Goal: Find specific page/section

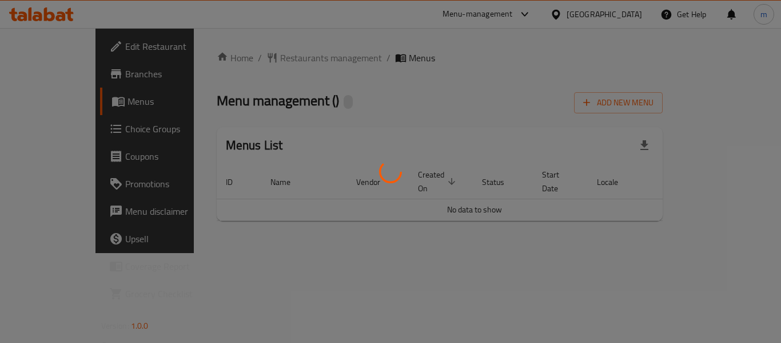
click at [60, 136] on div at bounding box center [390, 171] width 781 height 343
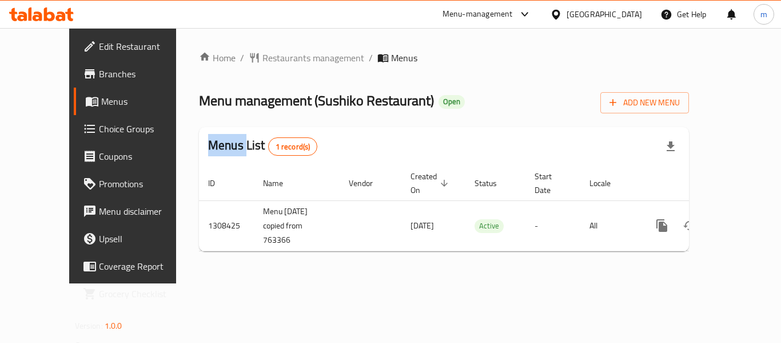
click at [69, 136] on div "Edit Restaurant Branches Menus Choice Groups Coupons Promotions Menu disclaimer…" at bounding box center [390, 155] width 643 height 255
drag, startPoint x: 0, startPoint y: 0, endPoint x: 60, endPoint y: 136, distance: 148.7
click at [99, 136] on span "Choice Groups" at bounding box center [144, 129] width 91 height 14
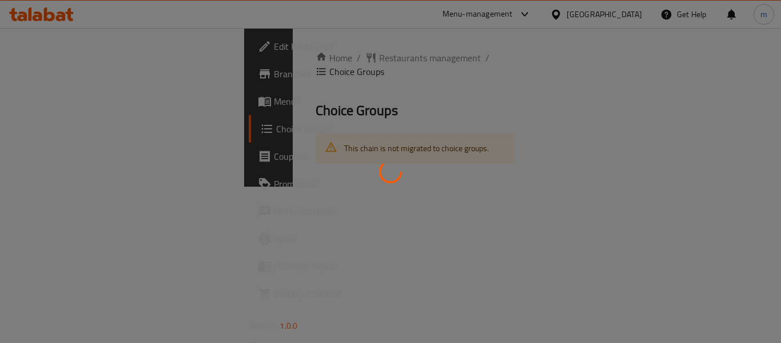
click at [60, 136] on div at bounding box center [390, 171] width 781 height 343
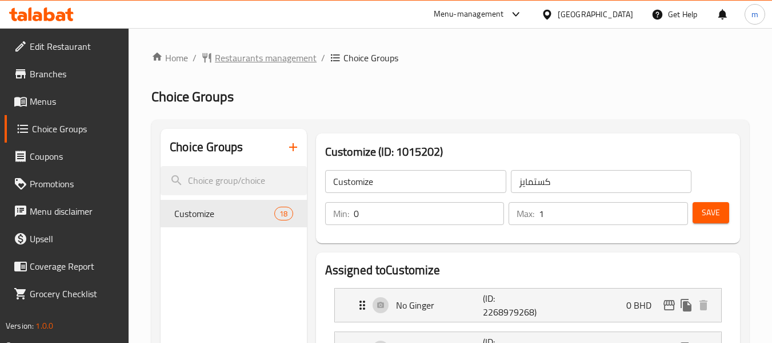
click at [252, 54] on span "Restaurants management" at bounding box center [266, 58] width 102 height 14
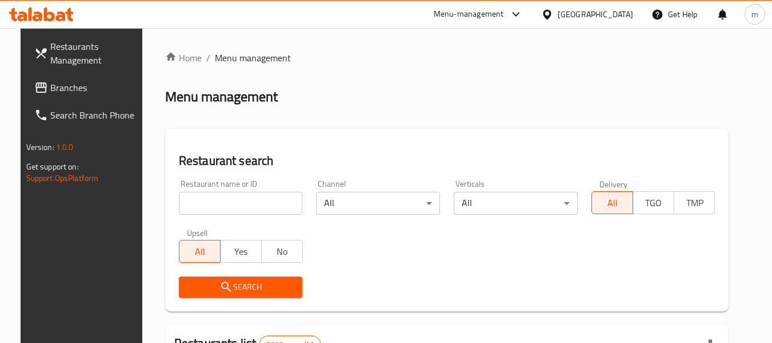
click at [553, 10] on icon at bounding box center [547, 15] width 12 height 12
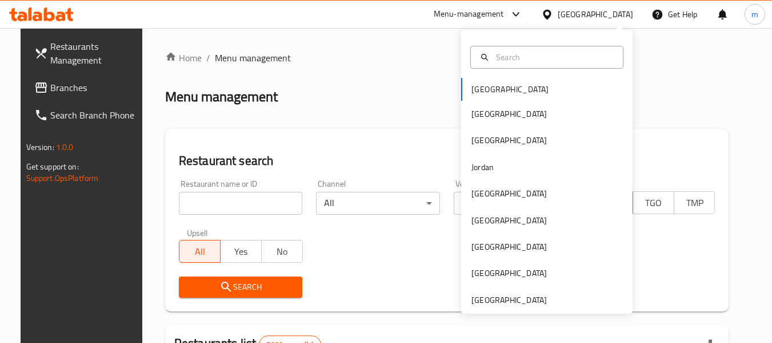
click at [553, 10] on icon at bounding box center [547, 15] width 12 height 12
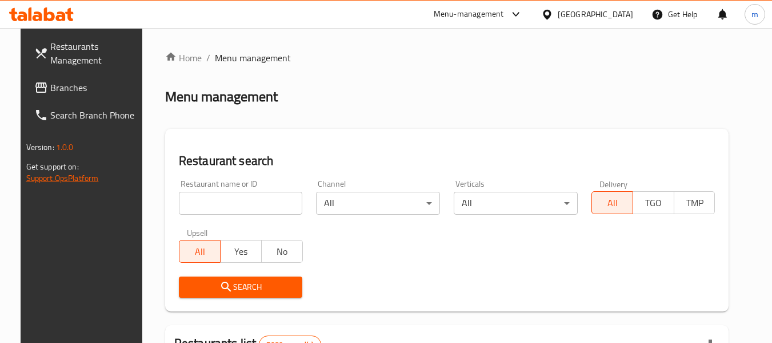
click at [47, 177] on link "Support.OpsPlatform" at bounding box center [62, 177] width 73 height 15
click at [36, 180] on link "Support.OpsPlatform" at bounding box center [62, 177] width 73 height 15
